Goal: Navigation & Orientation: Find specific page/section

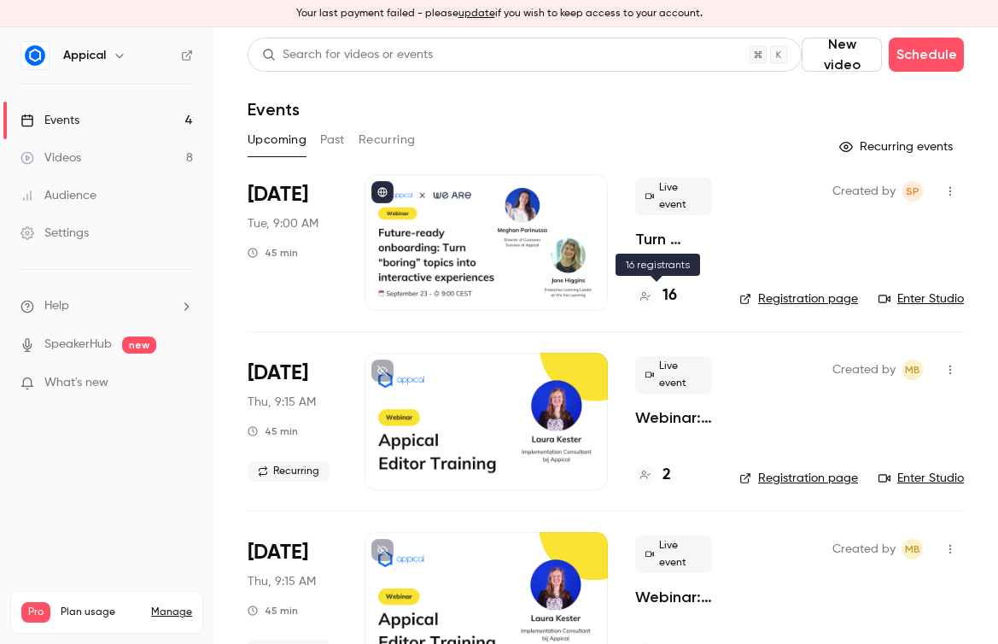
click at [669, 294] on h4 "16" at bounding box center [670, 295] width 15 height 23
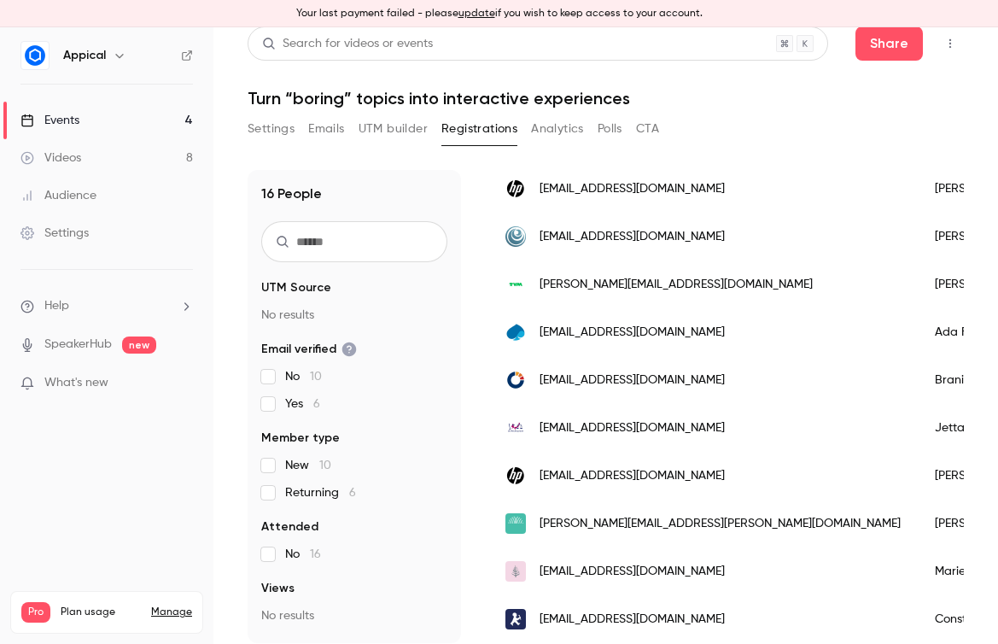
scroll to position [20, 0]
